Goal: Task Accomplishment & Management: Complete application form

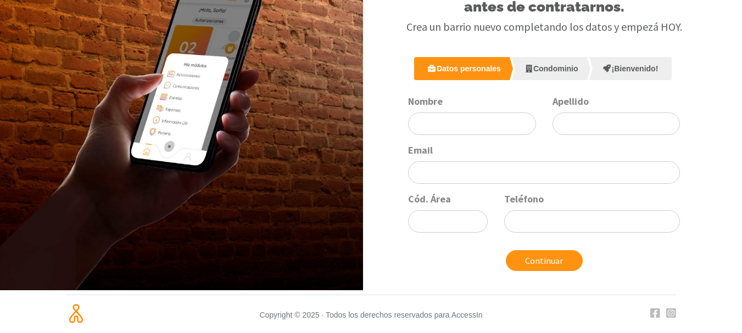
scroll to position [76, 0]
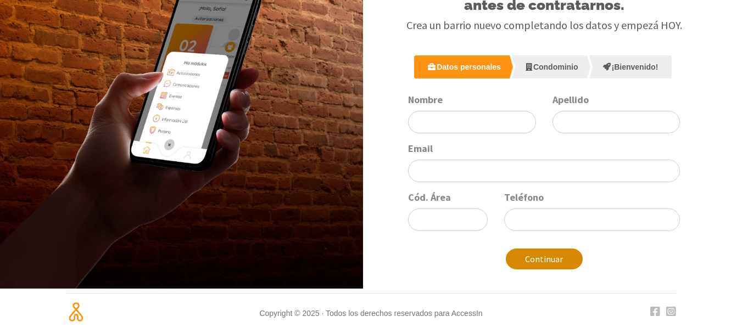
click at [559, 250] on button "Continuar" at bounding box center [544, 259] width 77 height 21
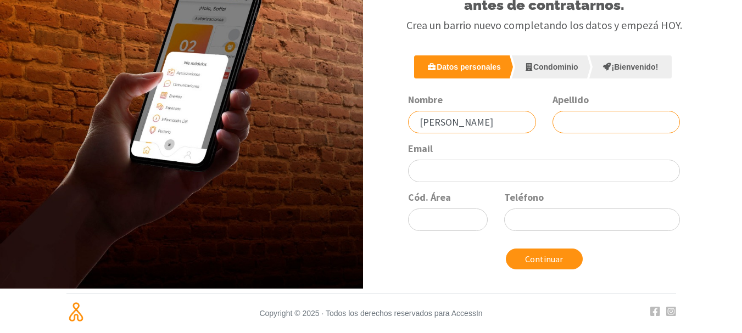
type input "[PERSON_NAME]"
click at [585, 118] on input "Apellido" at bounding box center [617, 122] width 128 height 23
type input "arrieta"
type input "03525"
type input "633391"
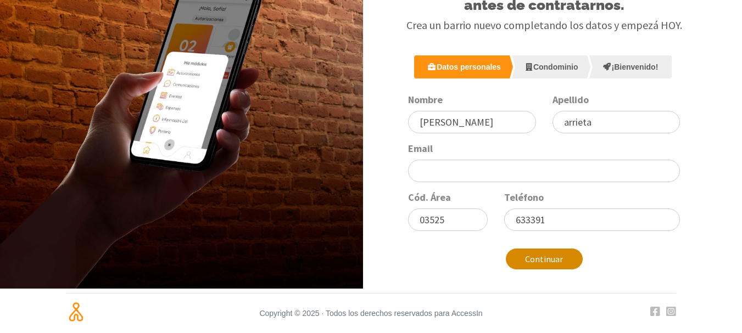
click at [552, 254] on button "Continuar" at bounding box center [544, 259] width 77 height 21
click at [537, 196] on label "Teléfono" at bounding box center [524, 197] width 40 height 13
click at [537, 209] on input "633391" at bounding box center [592, 220] width 176 height 23
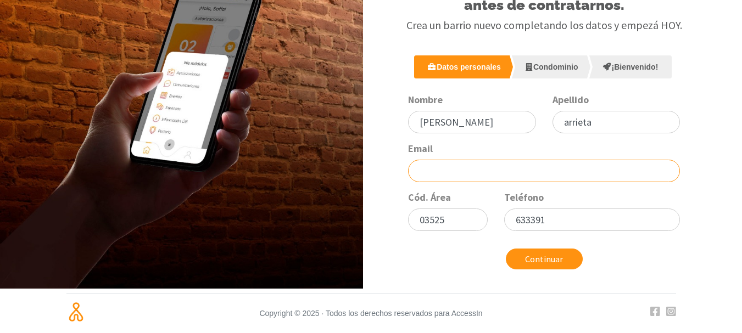
click at [532, 178] on input "Email" at bounding box center [544, 171] width 272 height 23
type input "[EMAIL_ADDRESS][DOMAIN_NAME]"
click button "submit" at bounding box center [0, 0] width 0 height 0
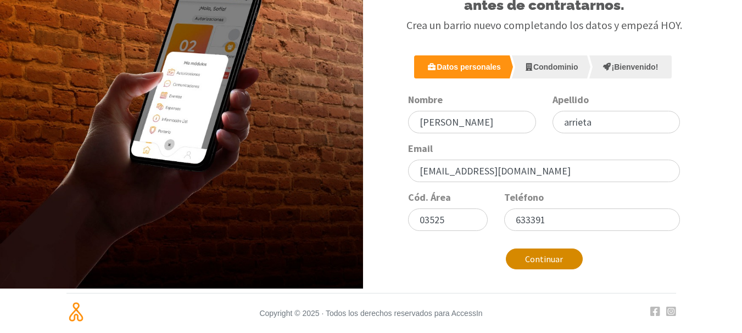
click at [545, 259] on button "Continuar" at bounding box center [544, 259] width 77 height 21
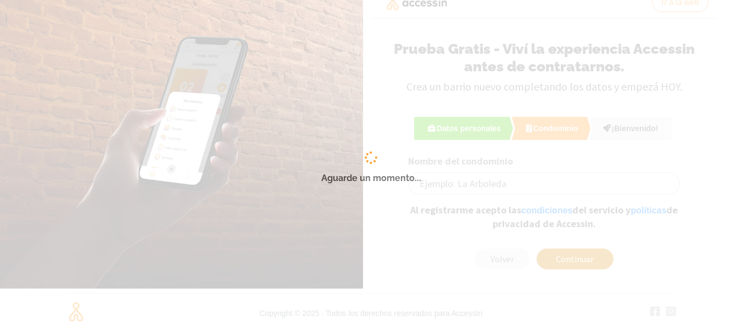
scroll to position [14, 0]
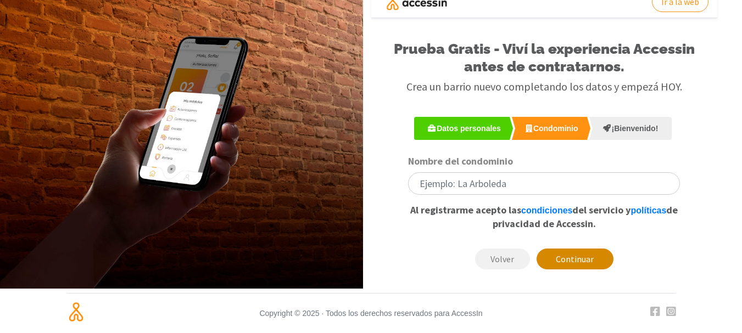
click at [573, 261] on button "Continuar" at bounding box center [575, 259] width 77 height 21
click at [540, 185] on input "Nombre del condominio" at bounding box center [544, 183] width 272 height 23
type input "q"
type input "casaolpera"
click at [588, 259] on button "Continuar" at bounding box center [575, 259] width 77 height 21
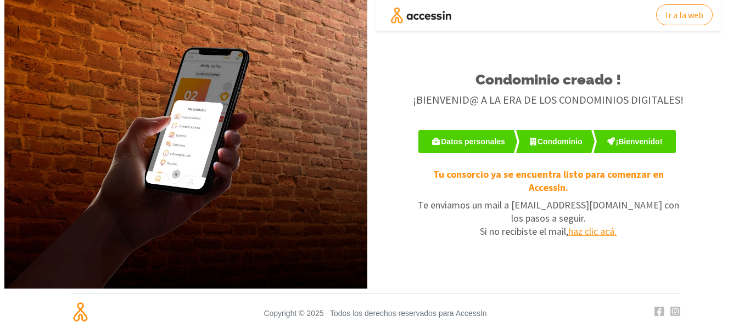
scroll to position [0, 0]
